Goal: Task Accomplishment & Management: Use online tool/utility

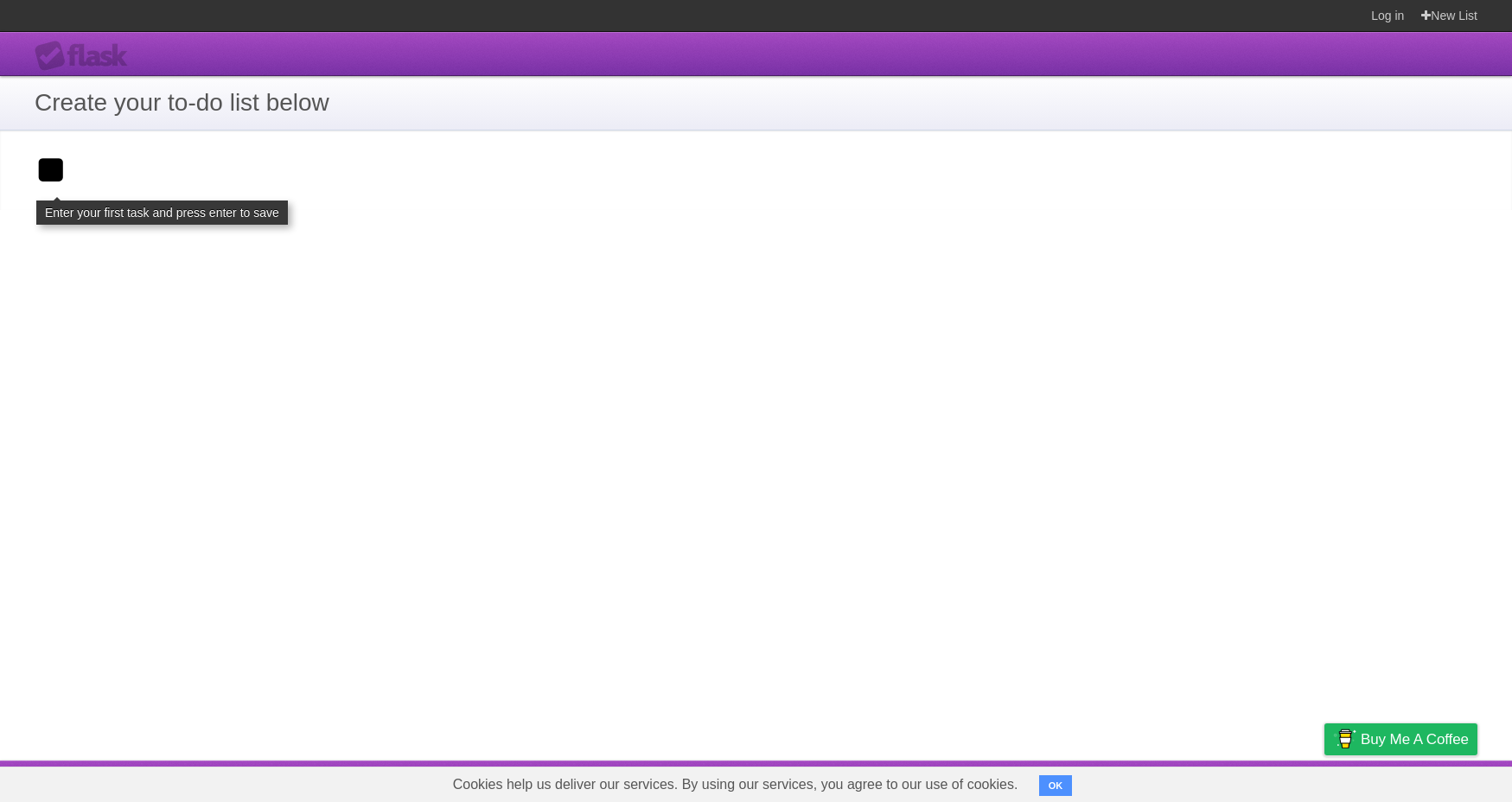
type input "*"
type input "**********"
click input "**********" at bounding box center [0, 0] width 0 height 0
click at [917, 433] on div "**********" at bounding box center [756, 396] width 1512 height 728
